Goal: Find specific page/section

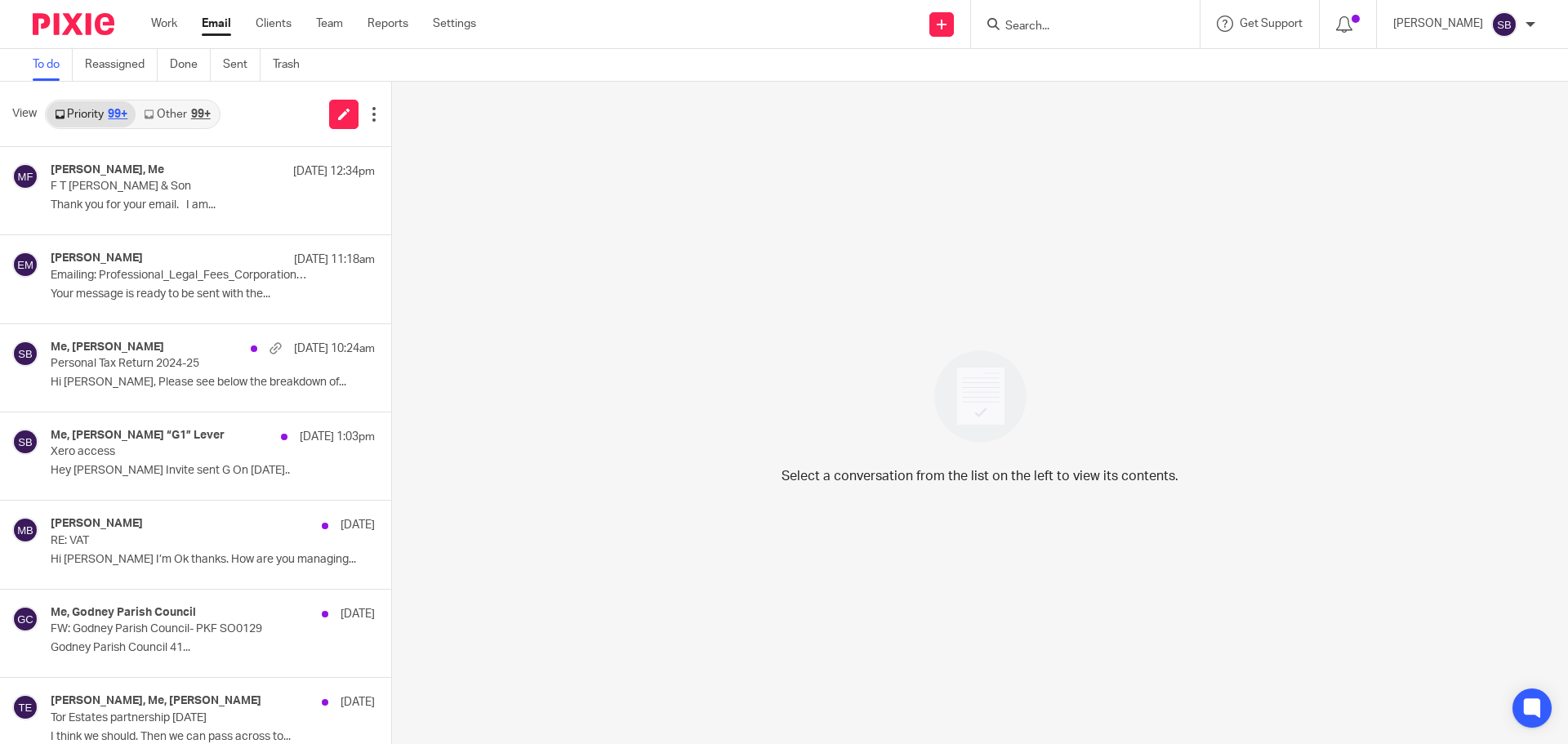
click at [1115, 31] on input "Search" at bounding box center [1077, 27] width 147 height 15
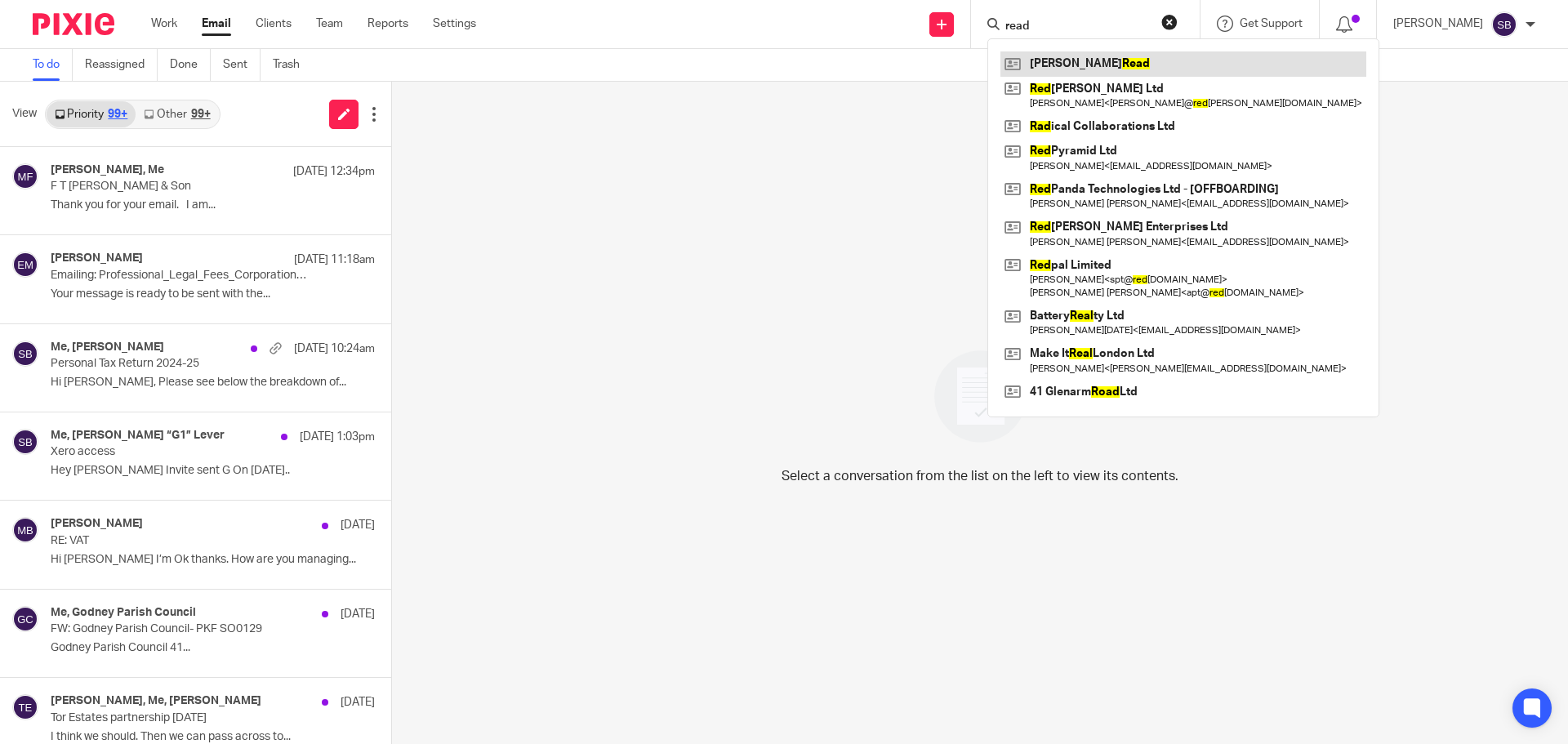
type input "read"
click at [1073, 63] on link at bounding box center [1184, 64] width 366 height 25
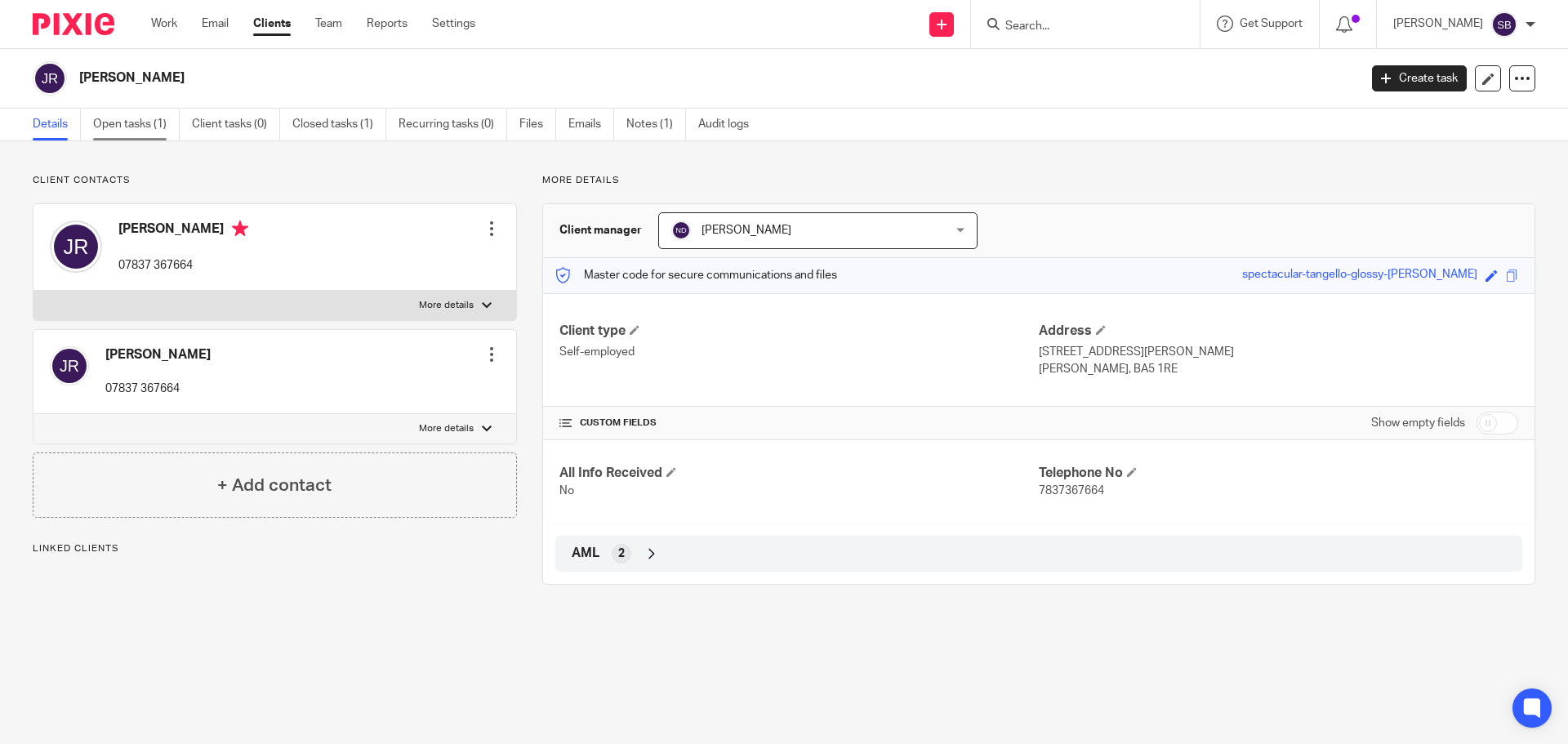
click at [149, 119] on link "Open tasks (1)" at bounding box center [137, 124] width 87 height 32
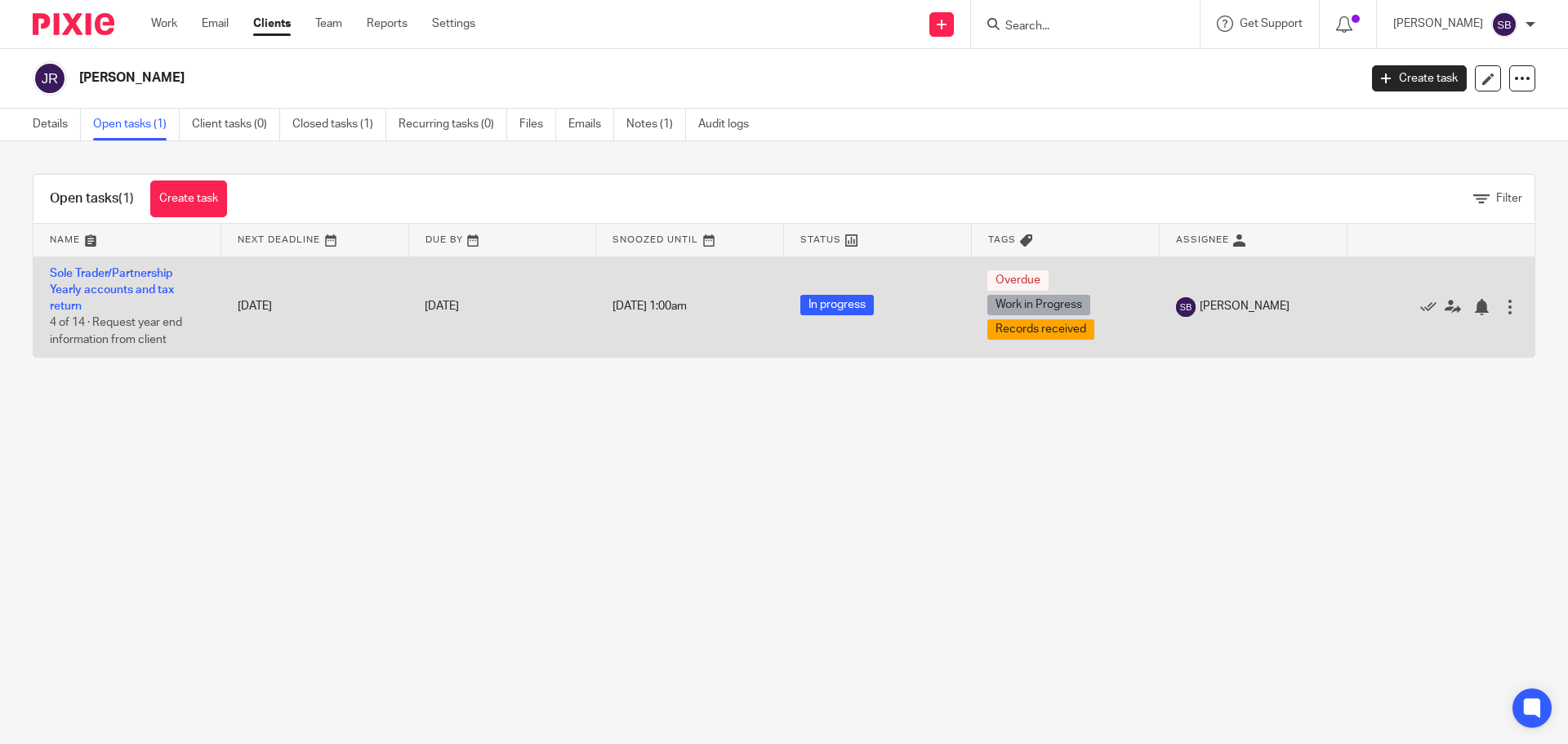
click at [134, 279] on td "Sole Trader/Partnership Yearly accounts and tax return 4 of 14 · Request year e…" at bounding box center [126, 306] width 188 height 100
click at [139, 275] on link "Sole Trader/Partnership Yearly accounts and tax return" at bounding box center [112, 290] width 125 height 45
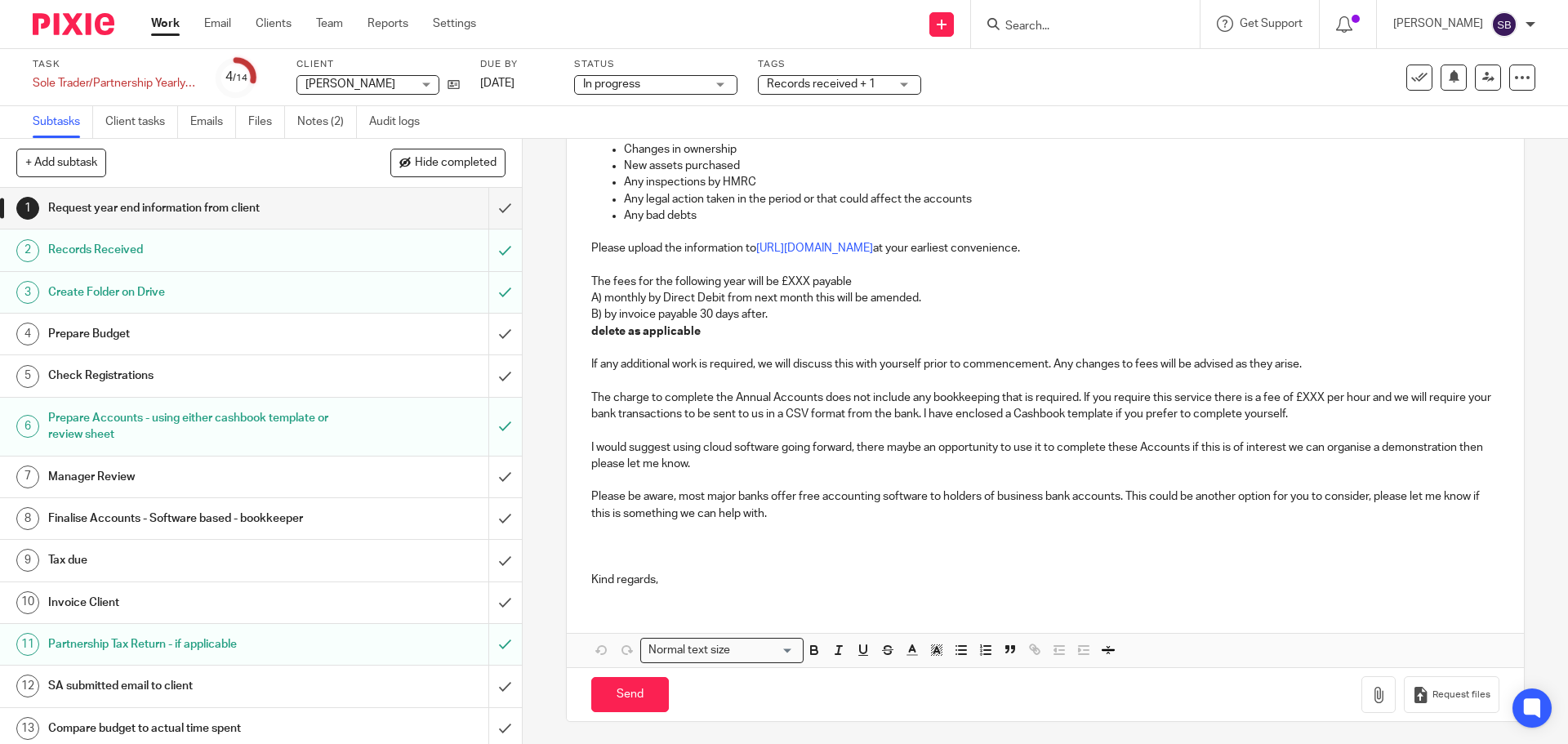
scroll to position [550, 0]
